Goal: Task Accomplishment & Management: Manage account settings

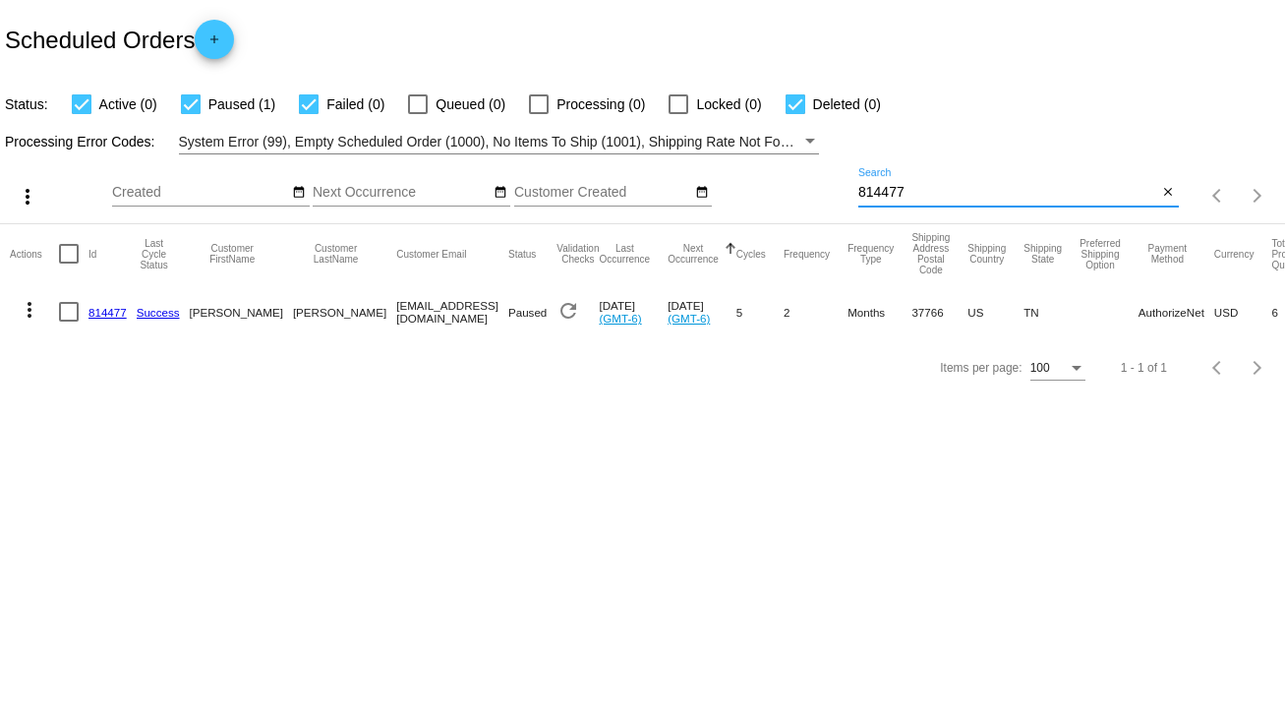
drag, startPoint x: 930, startPoint y: 196, endPoint x: 806, endPoint y: 201, distance: 123.9
click at [806, 201] on div "more_vert Sep Jan Feb Mar [DATE]" at bounding box center [642, 189] width 1285 height 70
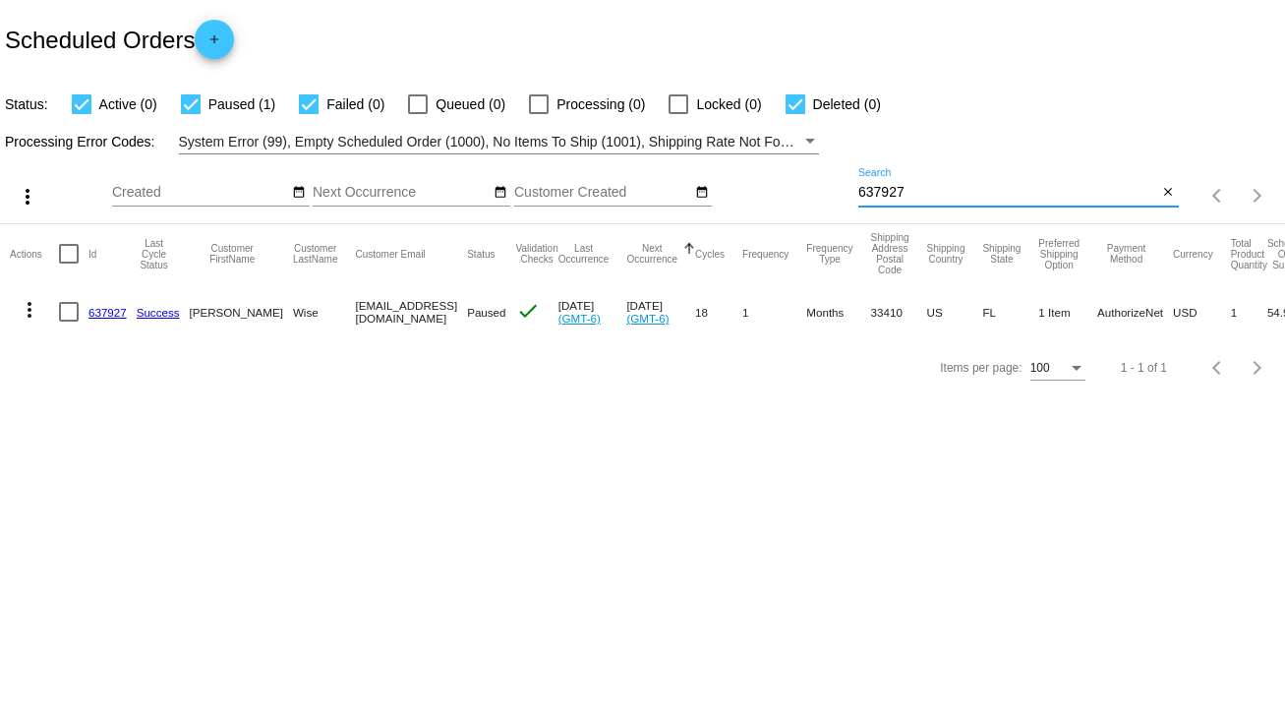
type input "637927"
click at [62, 311] on div at bounding box center [69, 312] width 20 height 20
click at [68, 321] on input "checkbox" at bounding box center [68, 321] width 1 height 1
checkbox input "true"
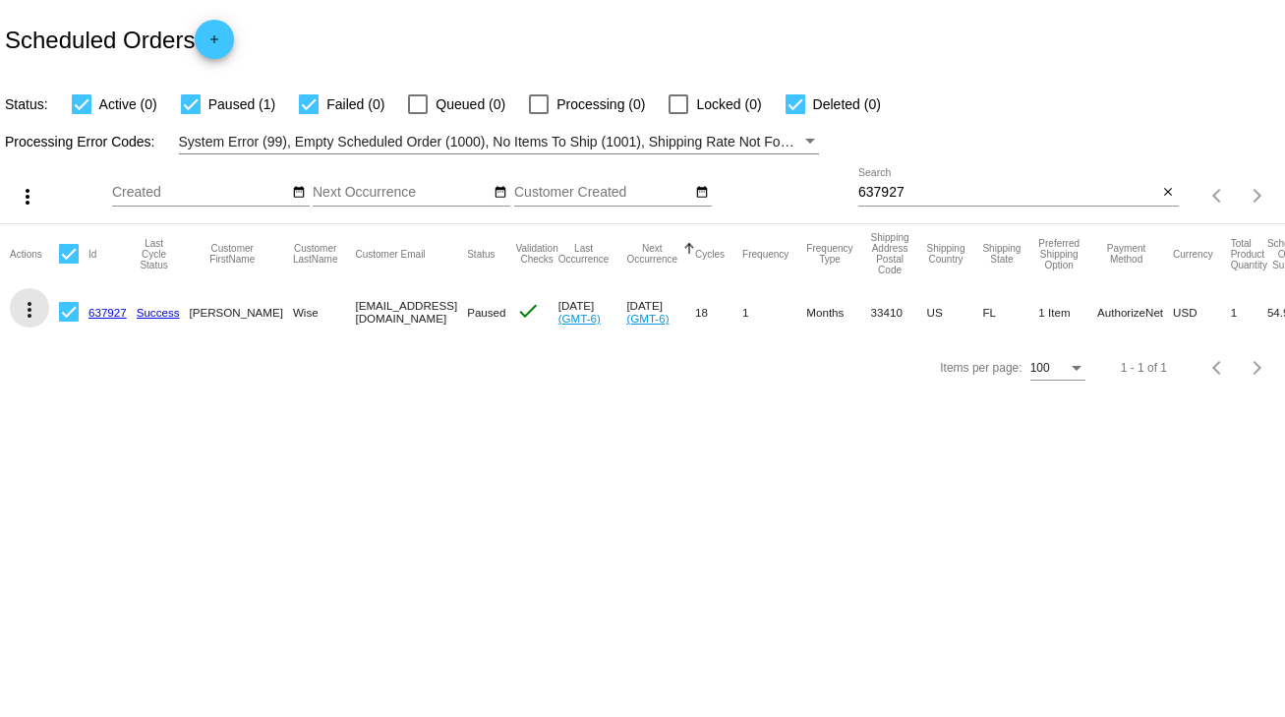
click at [28, 315] on mat-icon "more_vert" at bounding box center [30, 310] width 24 height 24
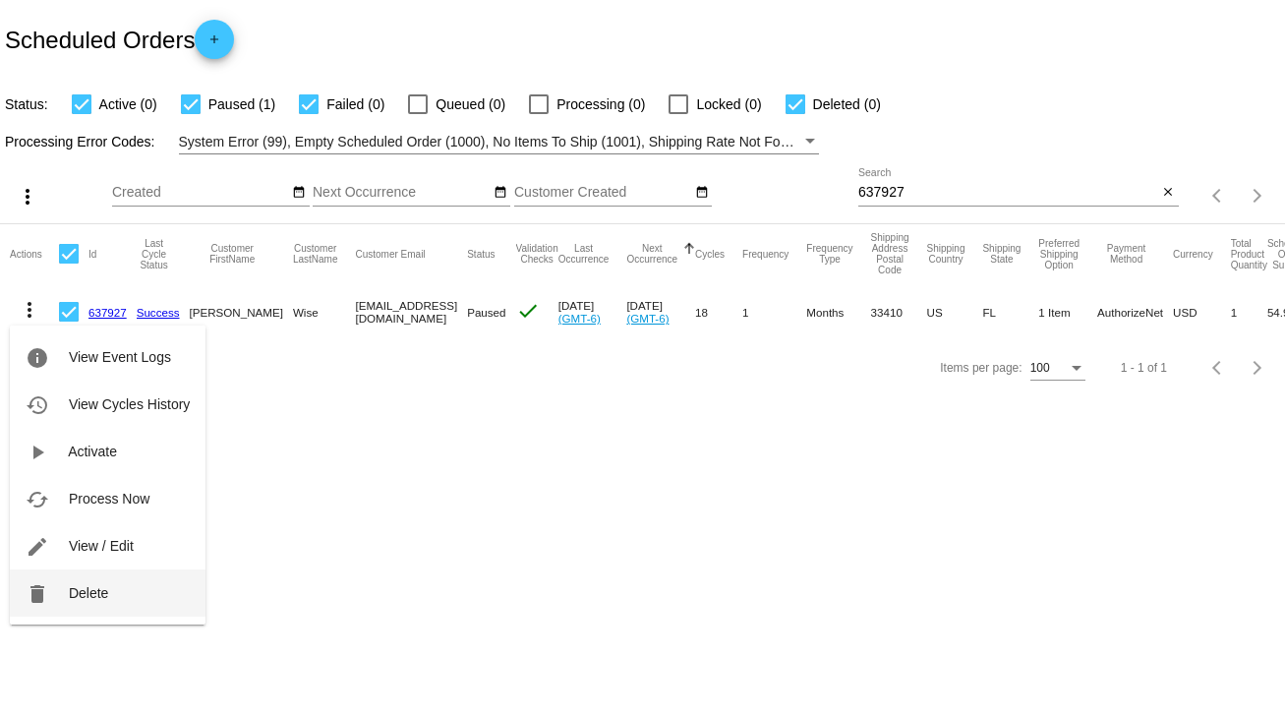
click at [88, 597] on span "Delete" at bounding box center [88, 593] width 39 height 16
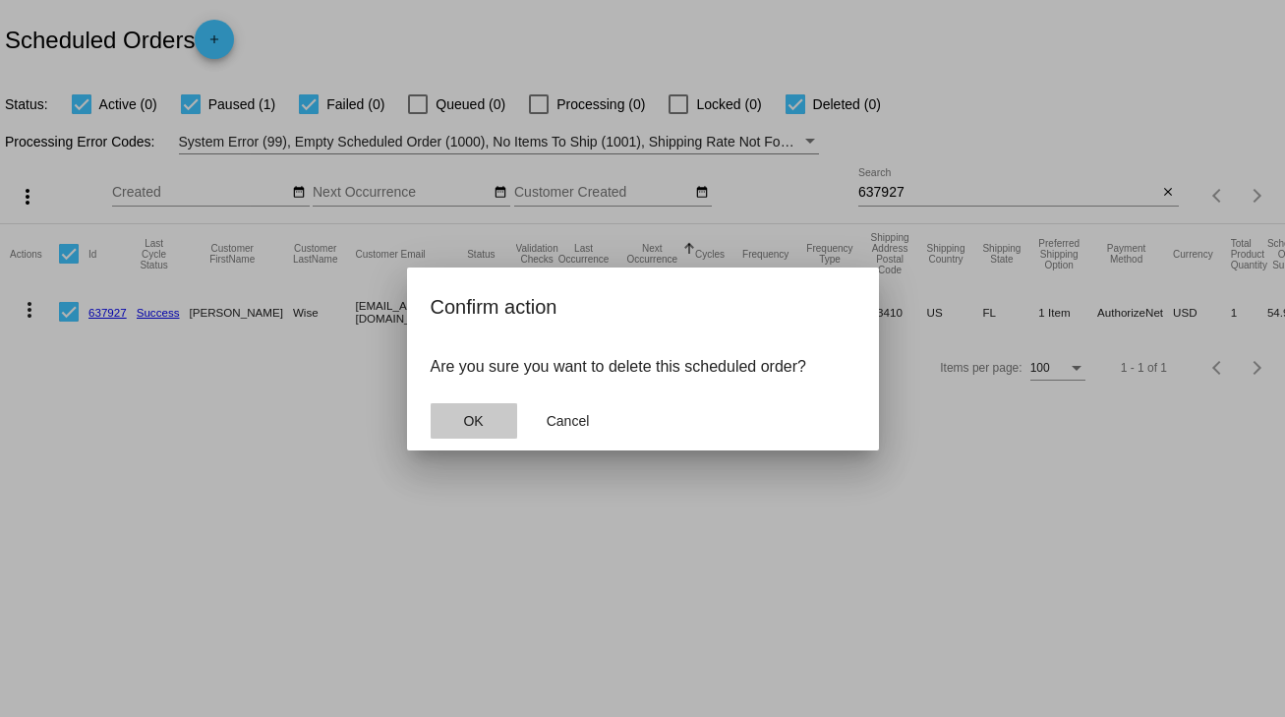
click at [478, 425] on span "OK" at bounding box center [473, 421] width 20 height 16
